Goal: Communication & Community: Share content

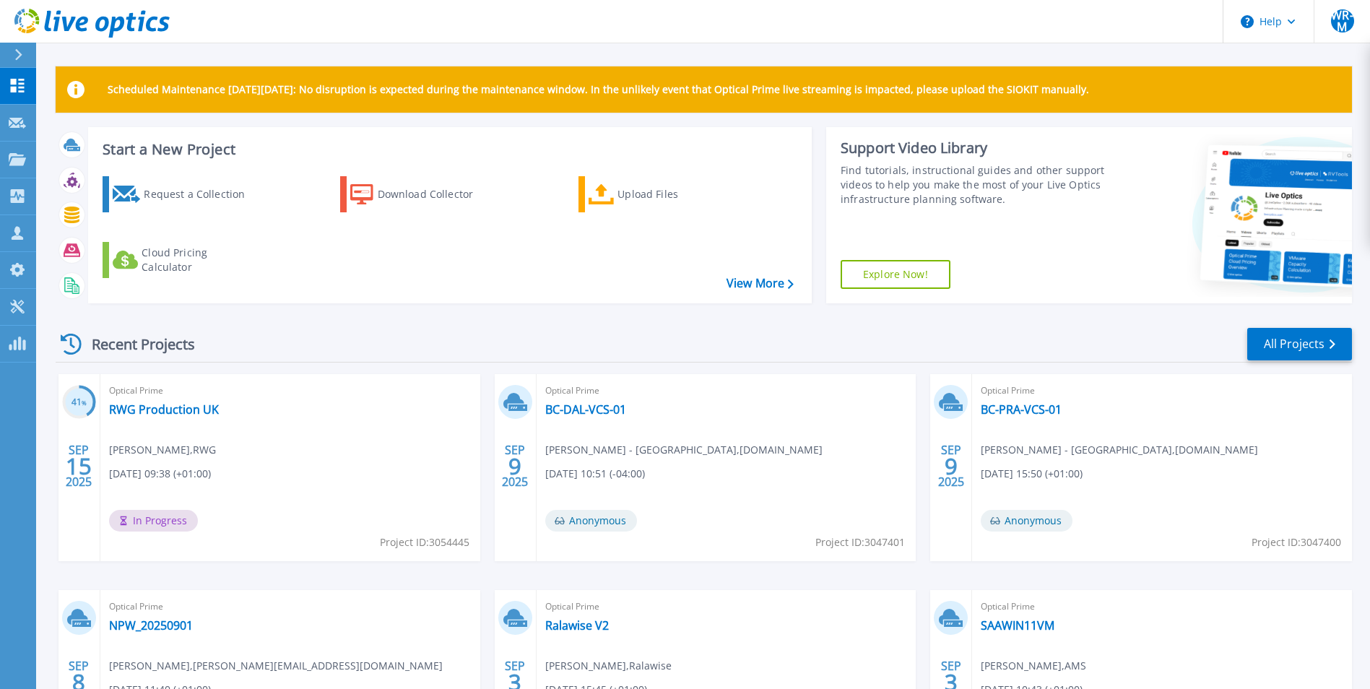
click at [961, 322] on div "Recent Projects All Projects 41 % SEP 15 2025 Optical Prime RWG Production UK M…" at bounding box center [704, 566] width 1296 height 503
click at [1294, 348] on link "All Projects" at bounding box center [1299, 344] width 105 height 32
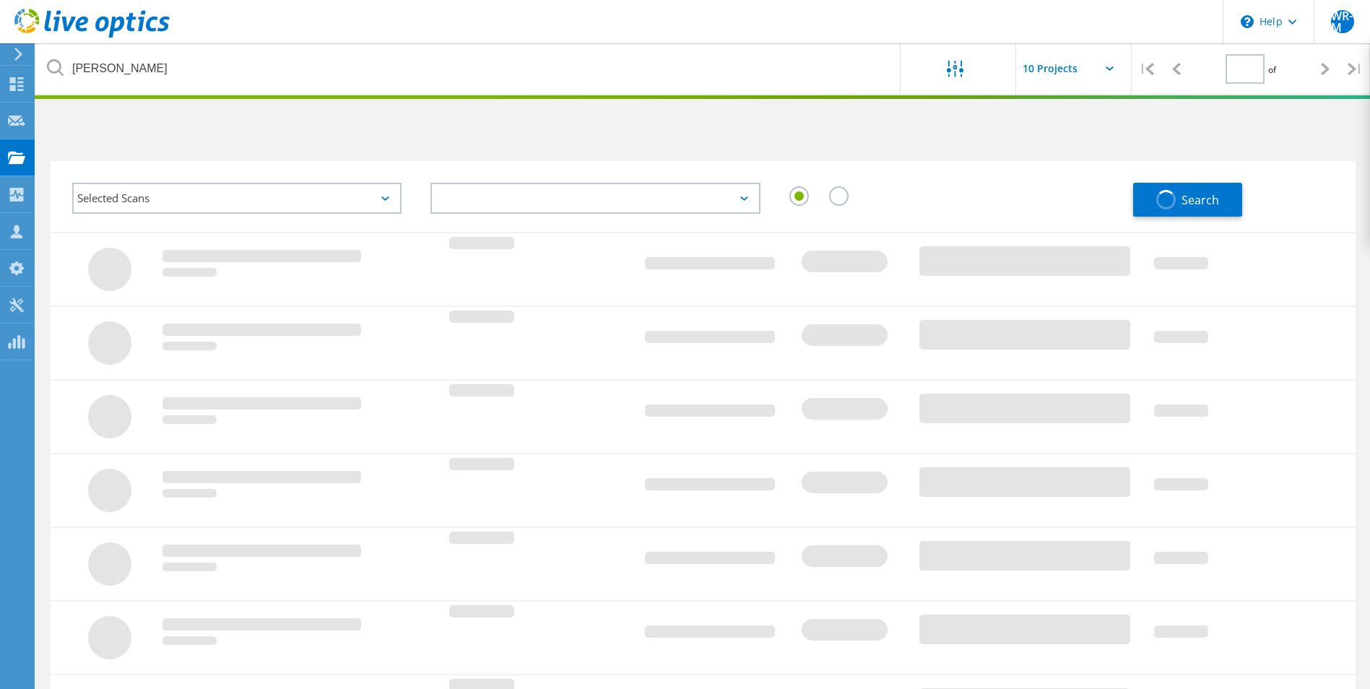
type input "1"
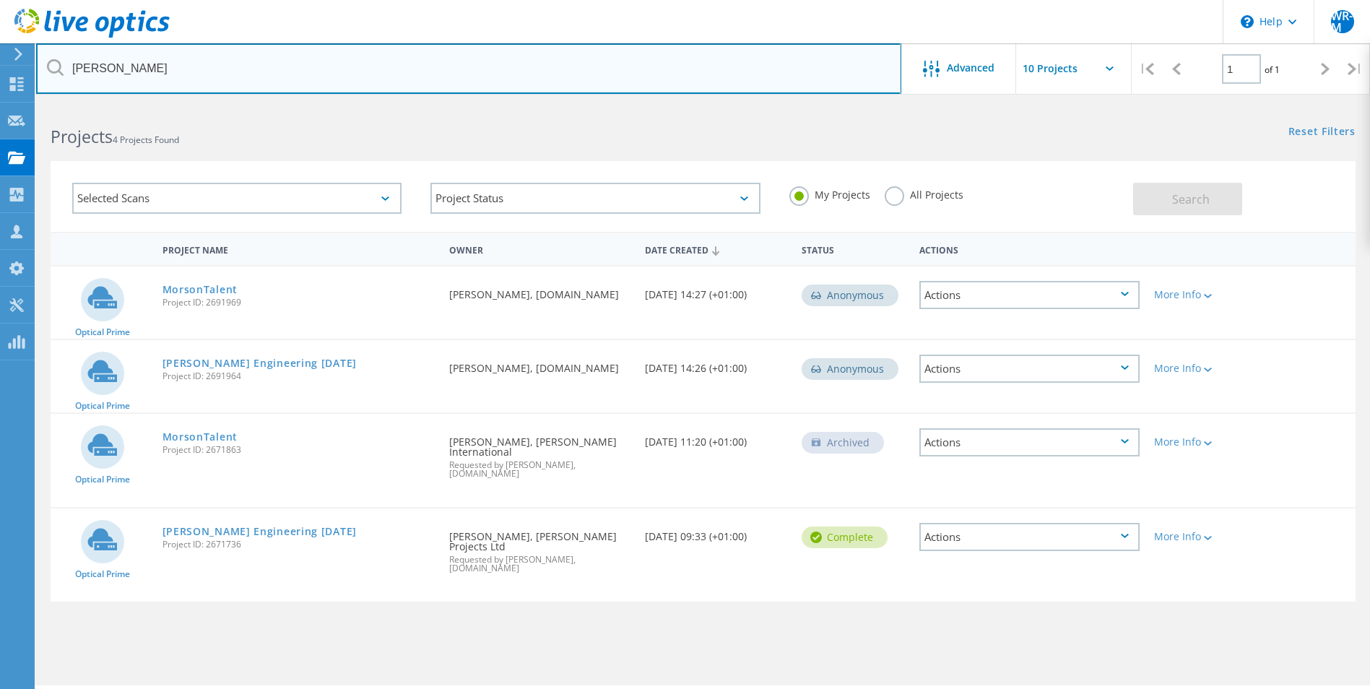
click at [170, 79] on input "[PERSON_NAME]" at bounding box center [468, 68] width 865 height 51
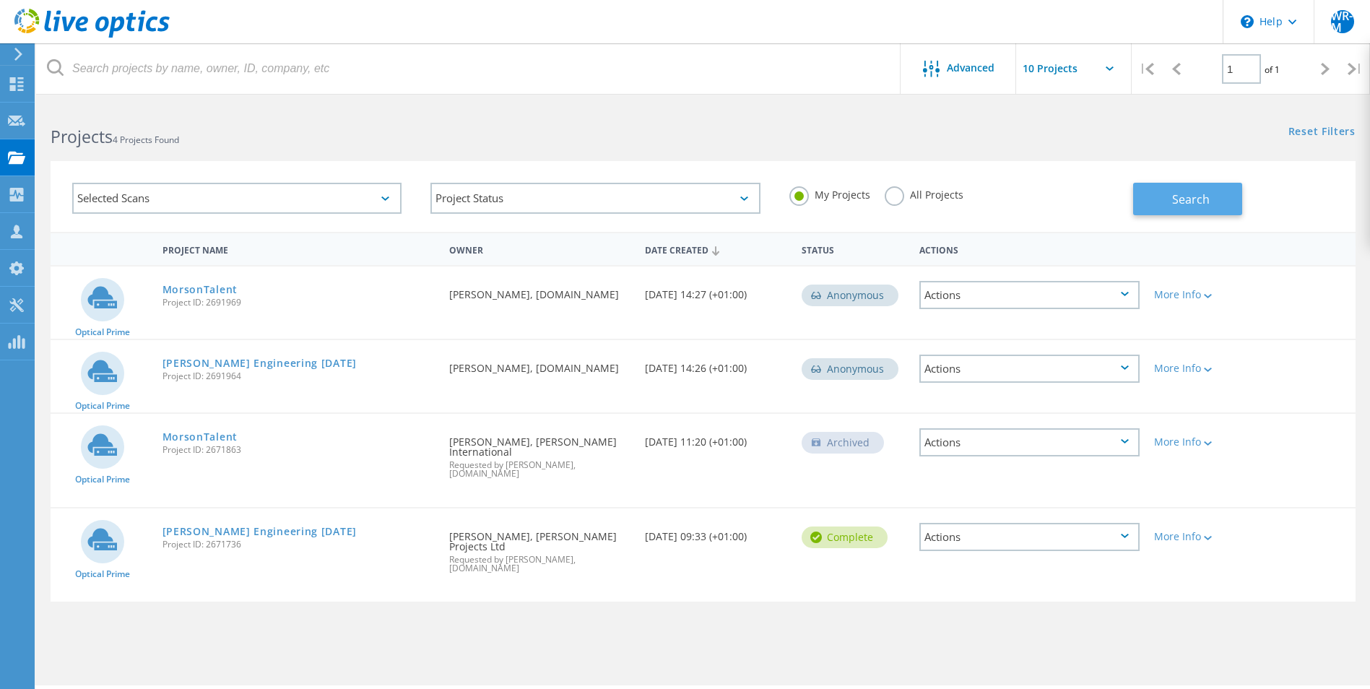
click at [1163, 191] on button "Search" at bounding box center [1187, 199] width 109 height 32
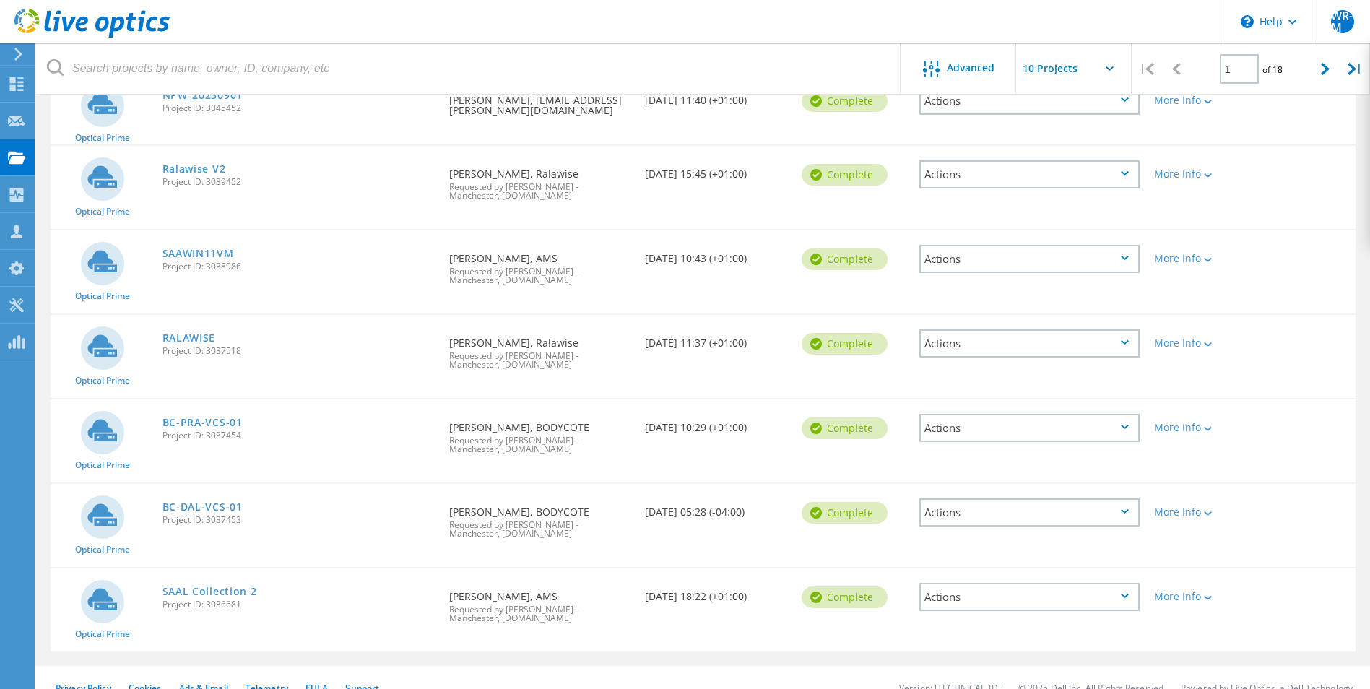
scroll to position [43, 0]
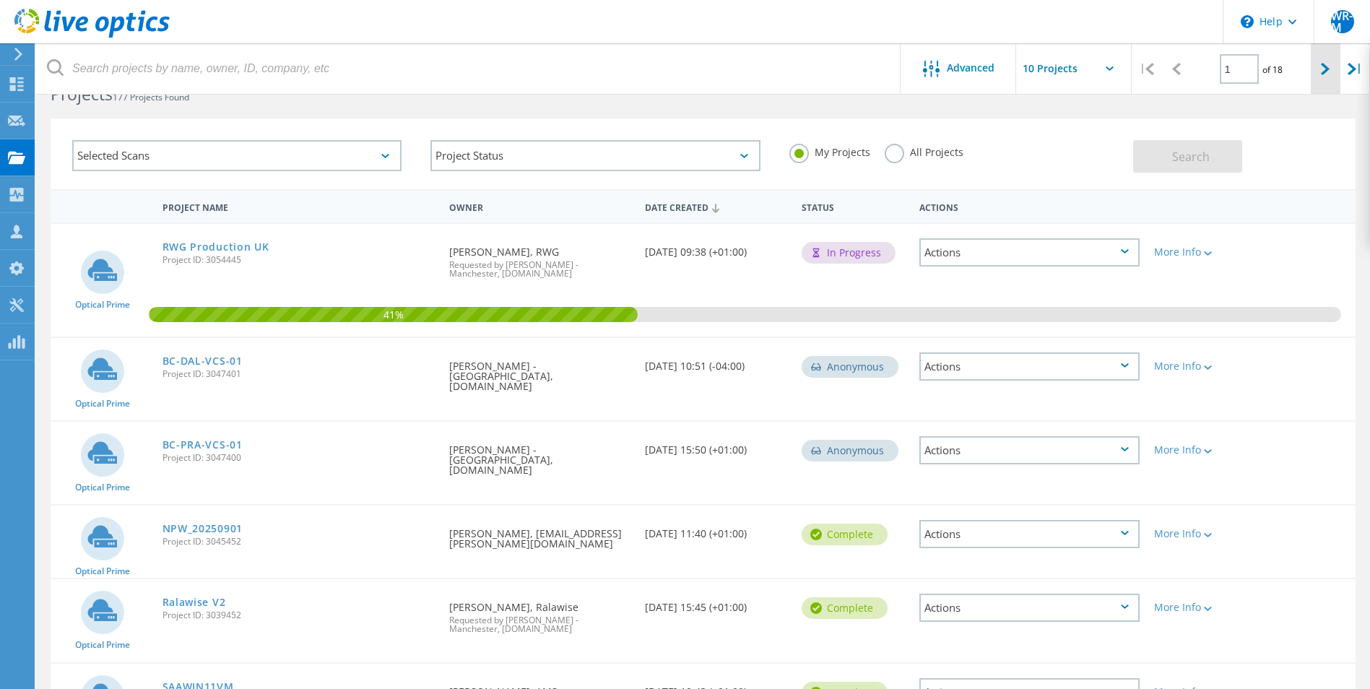
click at [1319, 69] on div at bounding box center [1326, 68] width 30 height 51
type input "2"
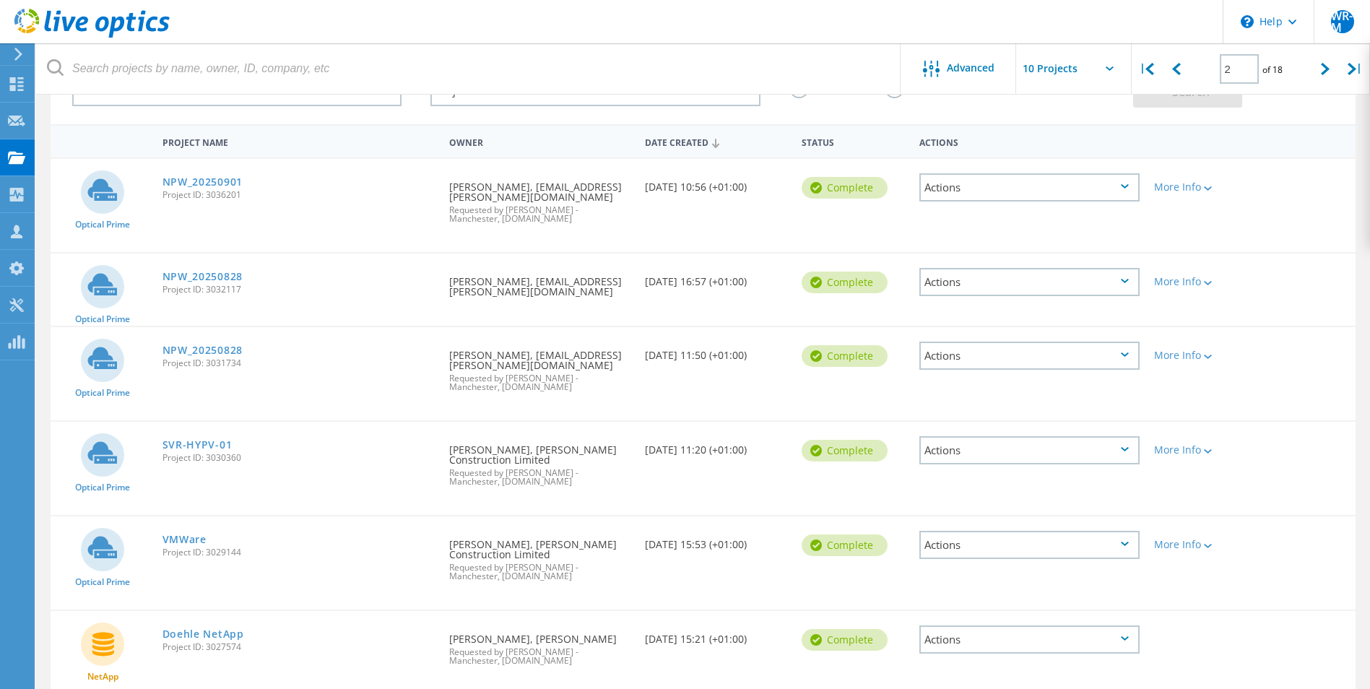
scroll to position [187, 0]
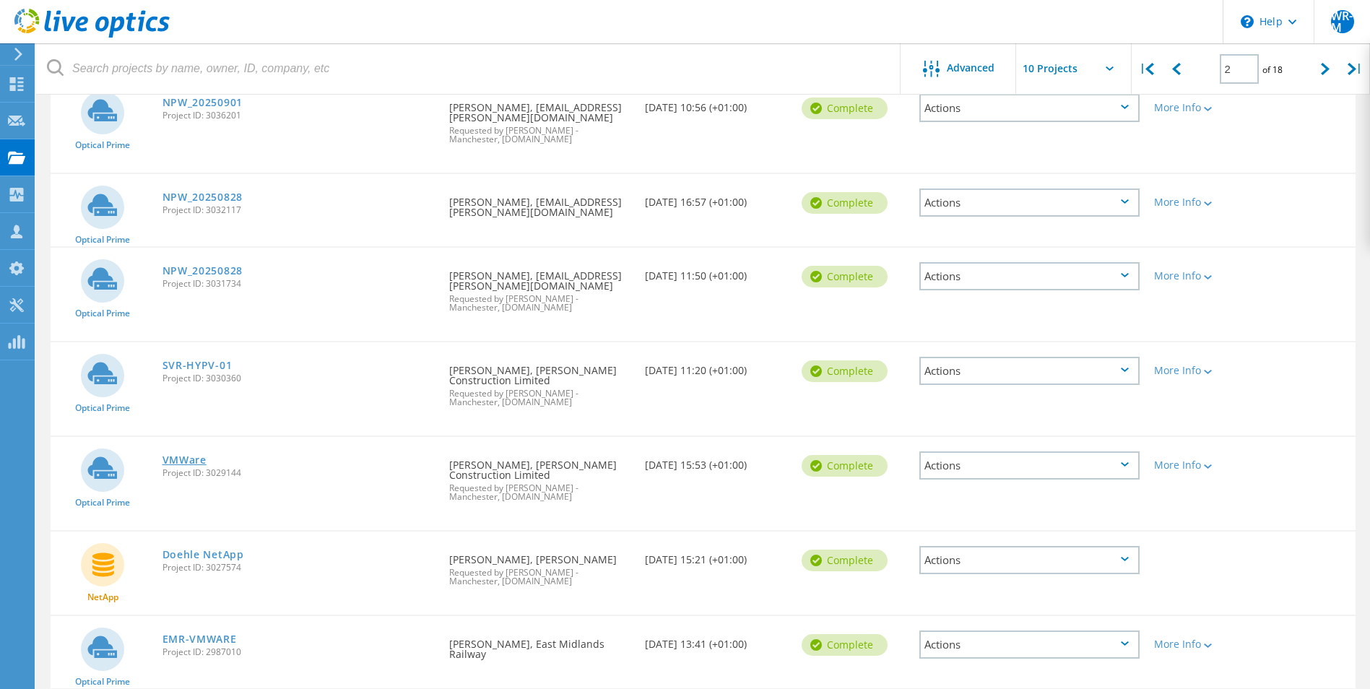
click at [193, 463] on link "VMWare" at bounding box center [184, 460] width 44 height 10
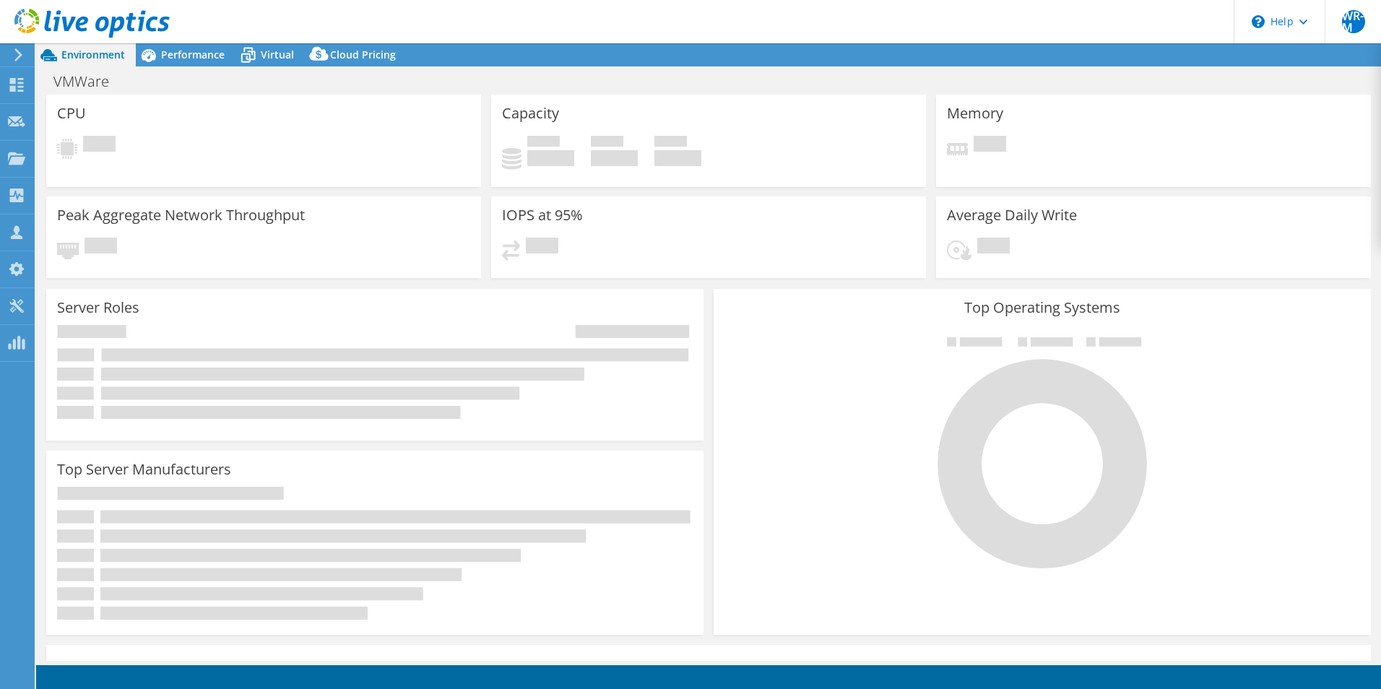
select select "USD"
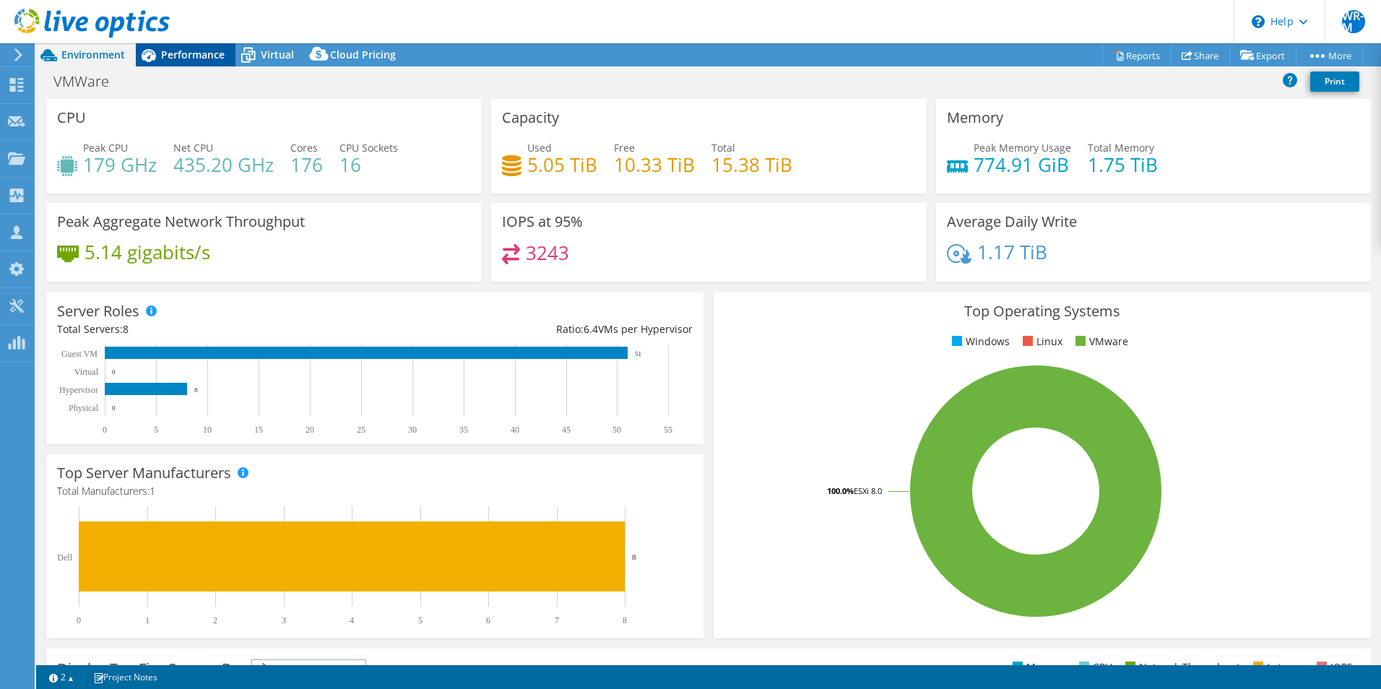
click at [209, 62] on div "Performance" at bounding box center [186, 54] width 100 height 23
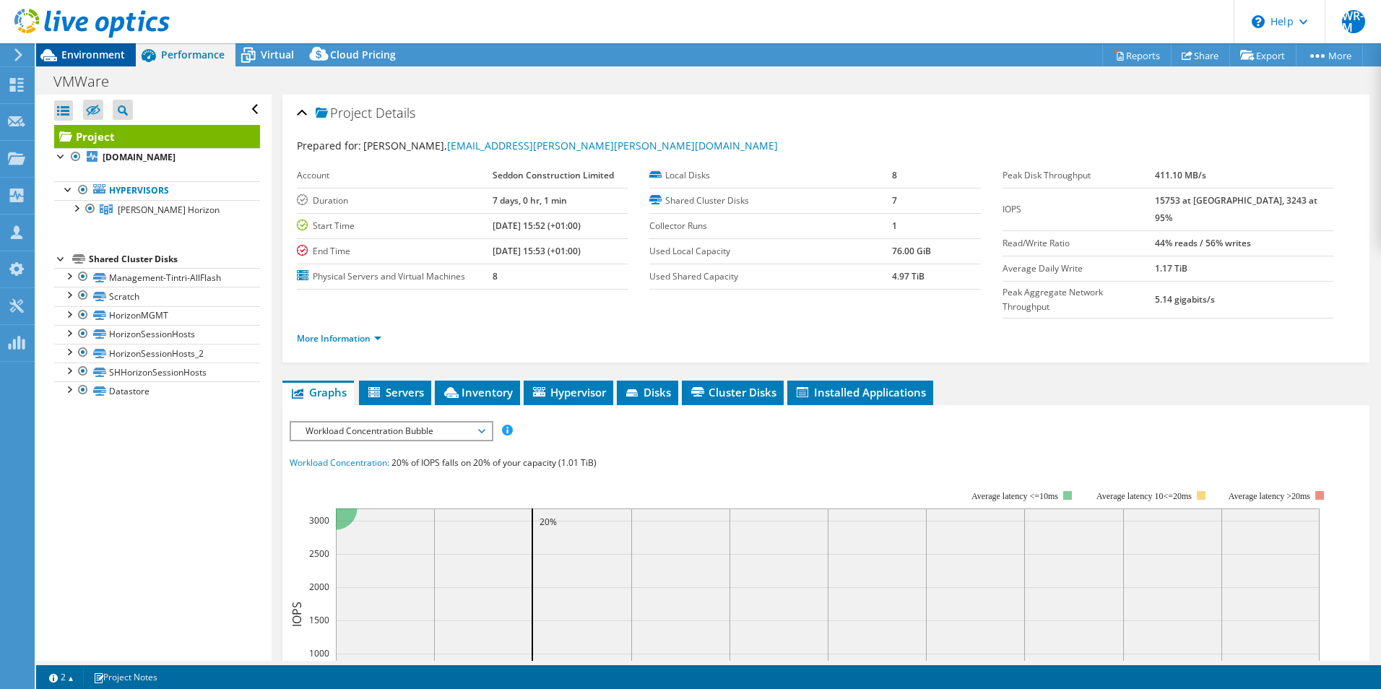
click at [108, 54] on span "Environment" at bounding box center [93, 55] width 64 height 14
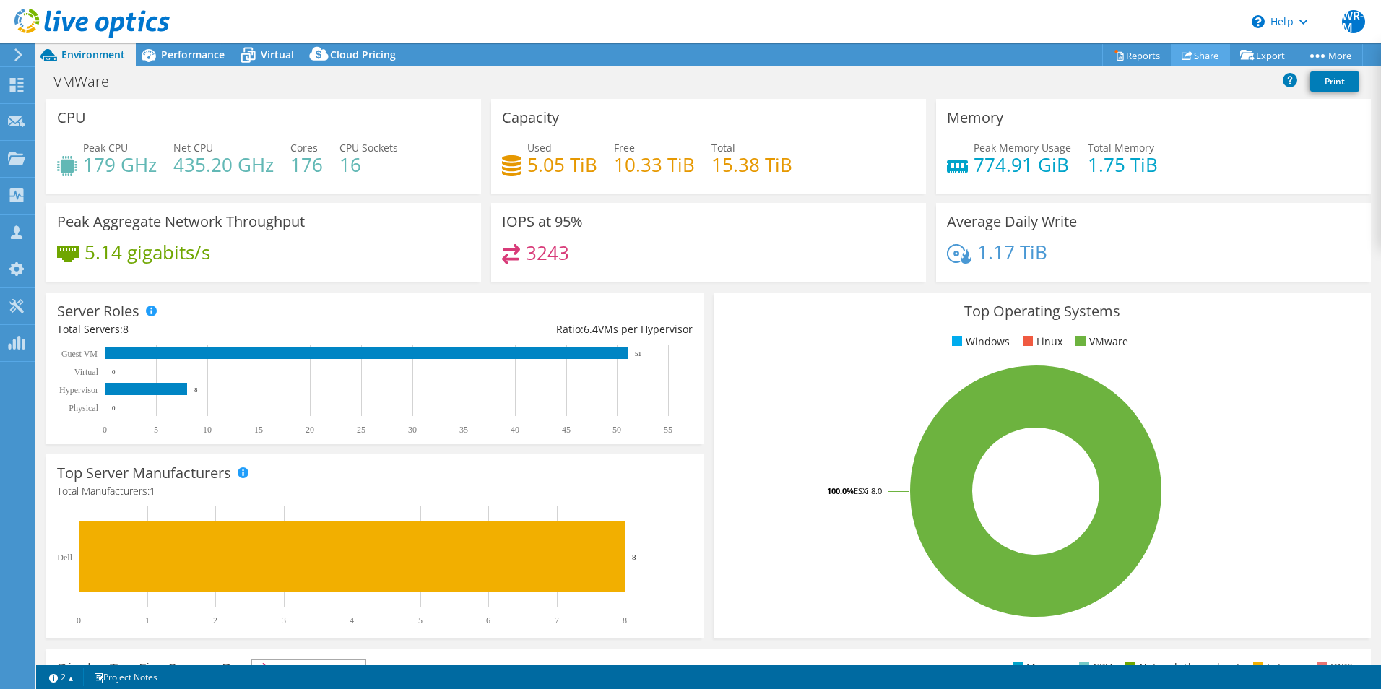
click at [1181, 53] on icon at bounding box center [1186, 55] width 11 height 11
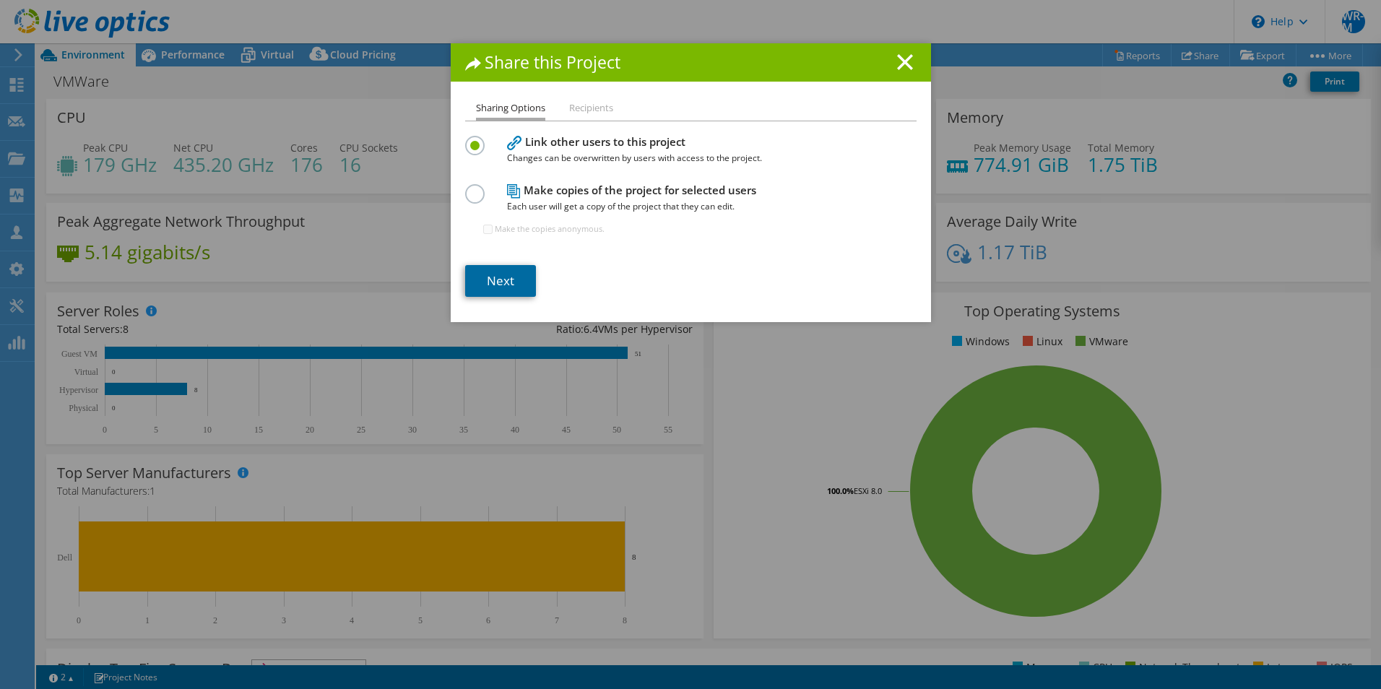
click at [511, 273] on link "Next" at bounding box center [500, 281] width 71 height 32
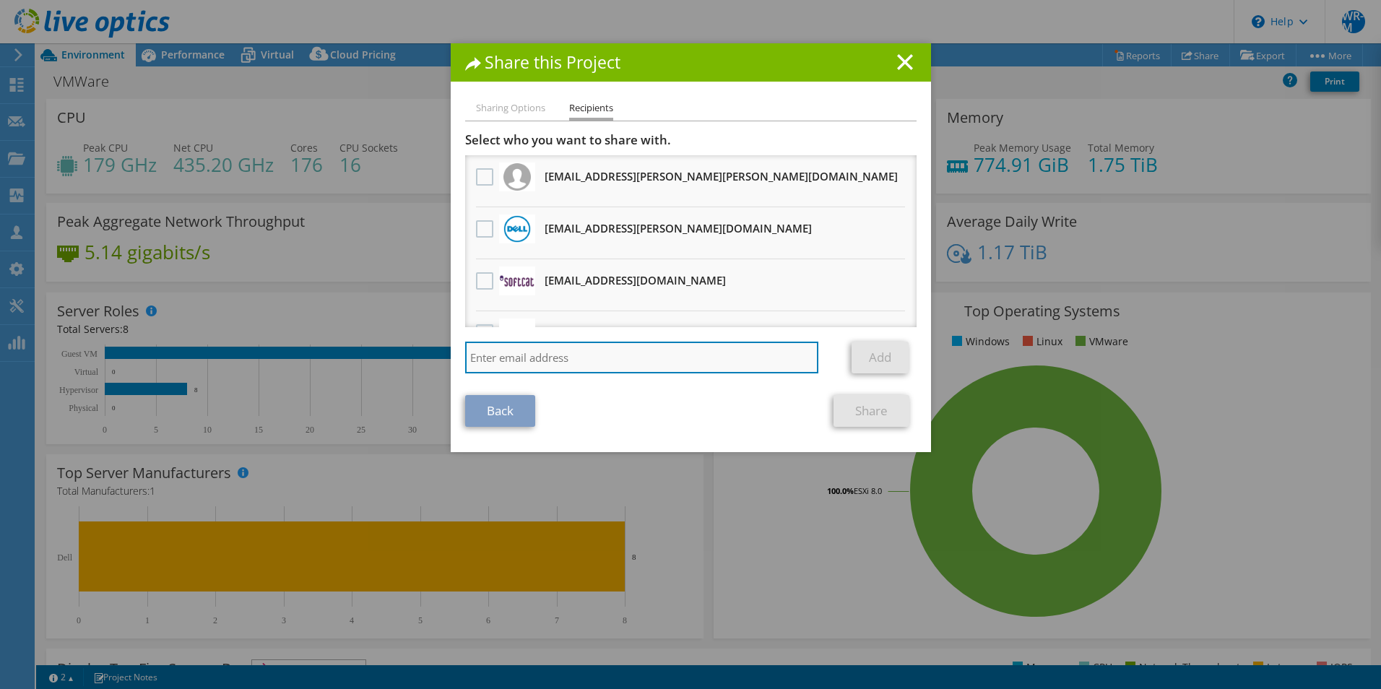
click at [557, 355] on input "search" at bounding box center [642, 358] width 354 height 32
paste input "shannon_doyle@dell.com"
type input "shannon_doyle@dell.com"
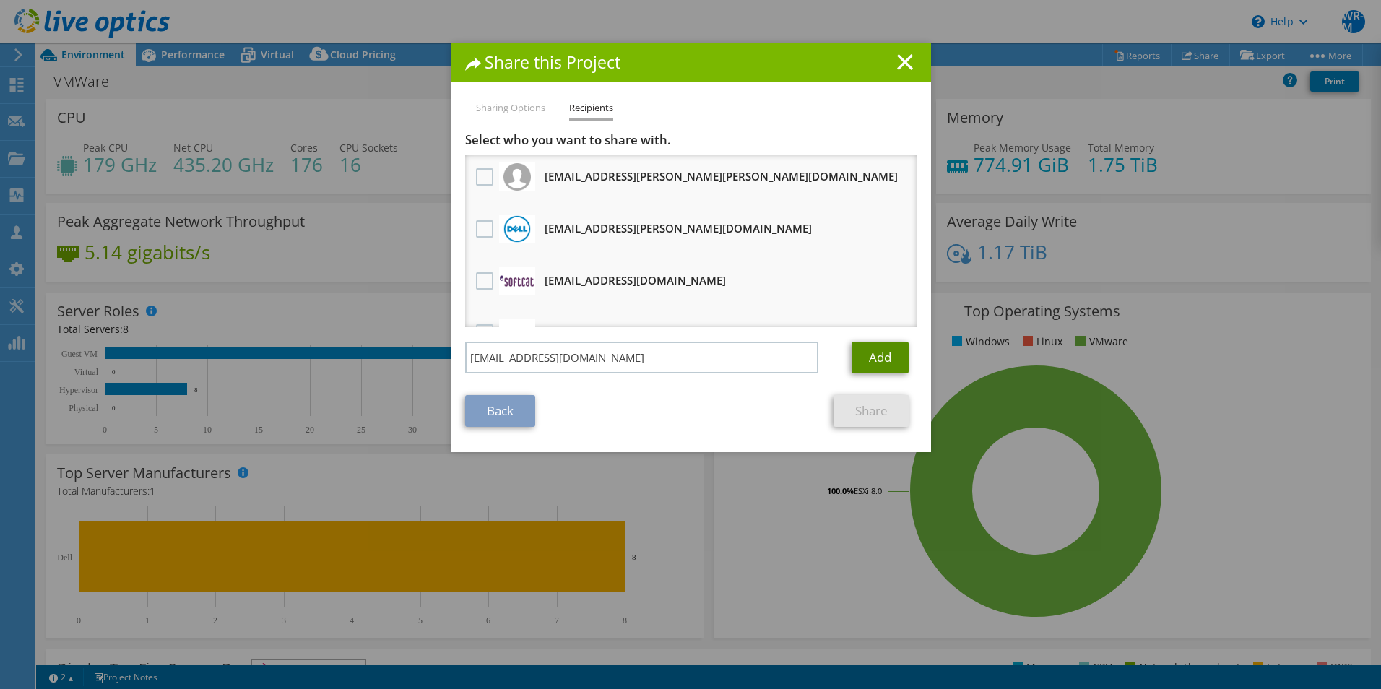
click at [877, 355] on link "Add" at bounding box center [879, 358] width 57 height 32
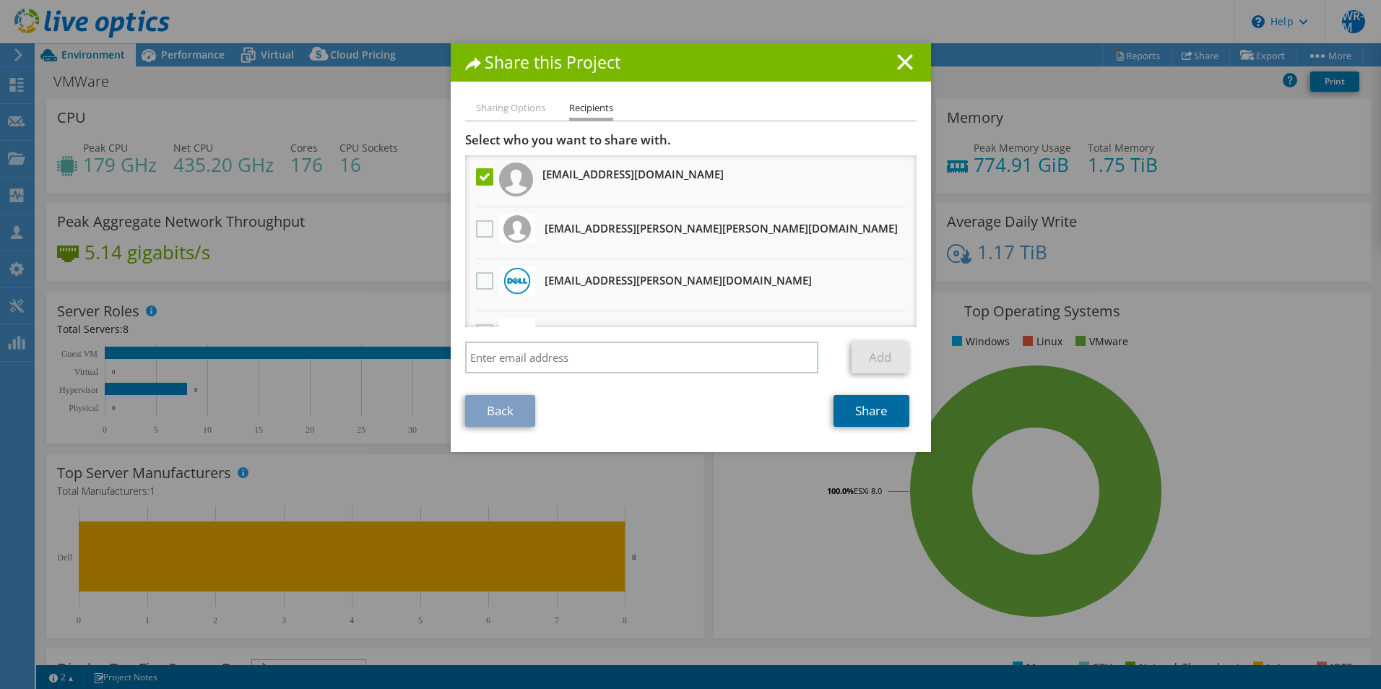
click at [849, 413] on link "Share" at bounding box center [871, 411] width 76 height 32
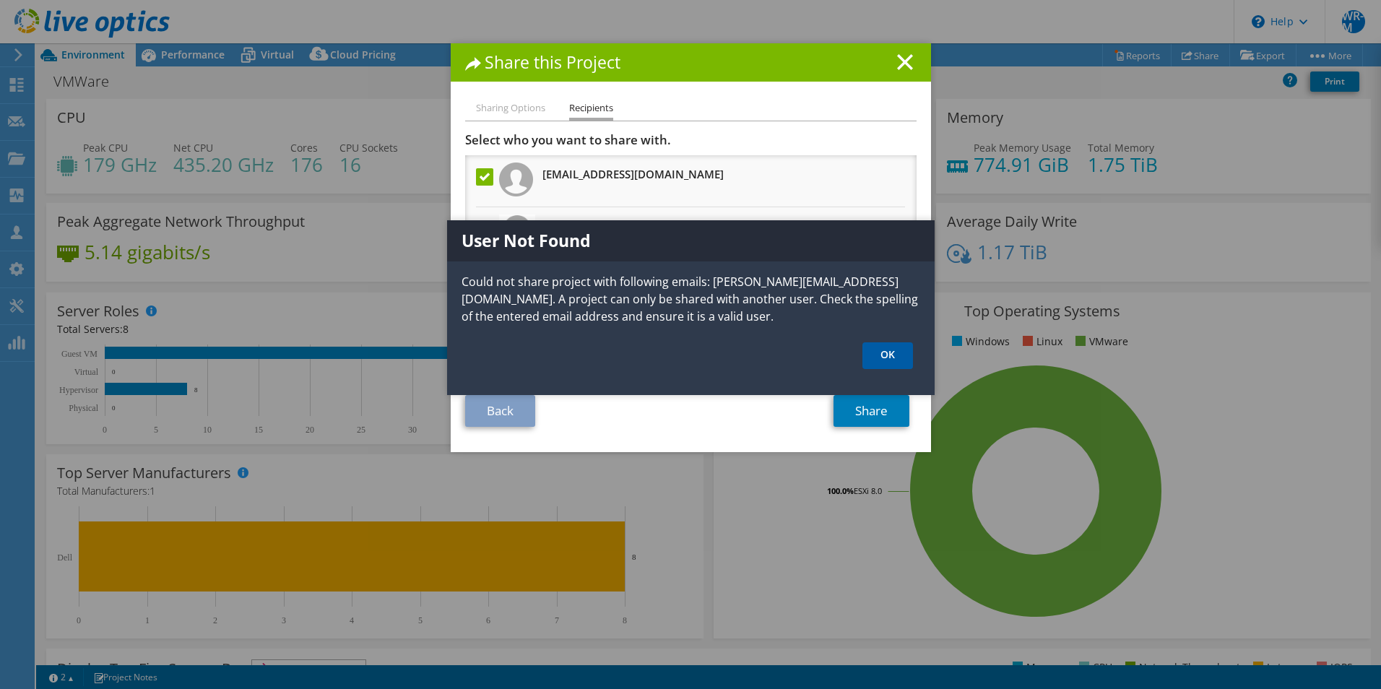
click at [898, 360] on link "OK" at bounding box center [887, 355] width 51 height 27
